Goal: Information Seeking & Learning: Learn about a topic

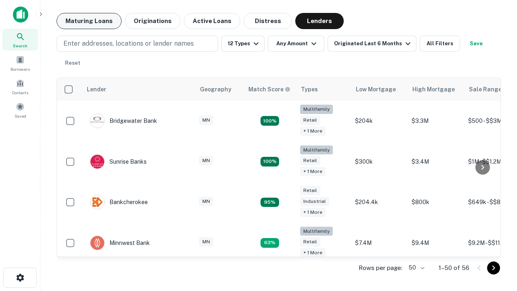
click at [89, 21] on button "Maturing Loans" at bounding box center [89, 21] width 65 height 16
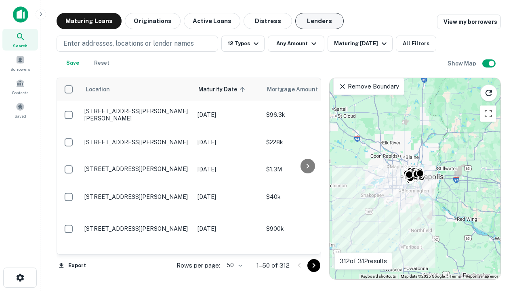
click at [320, 21] on button "Lenders" at bounding box center [319, 21] width 48 height 16
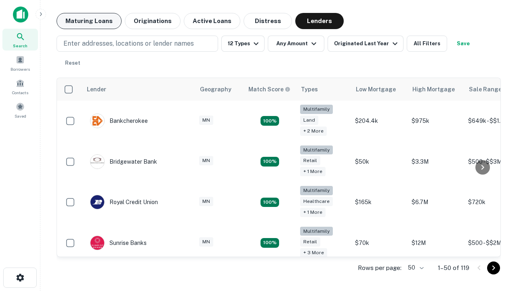
click at [89, 21] on button "Maturing Loans" at bounding box center [89, 21] width 65 height 16
